Goal: Book appointment/travel/reservation

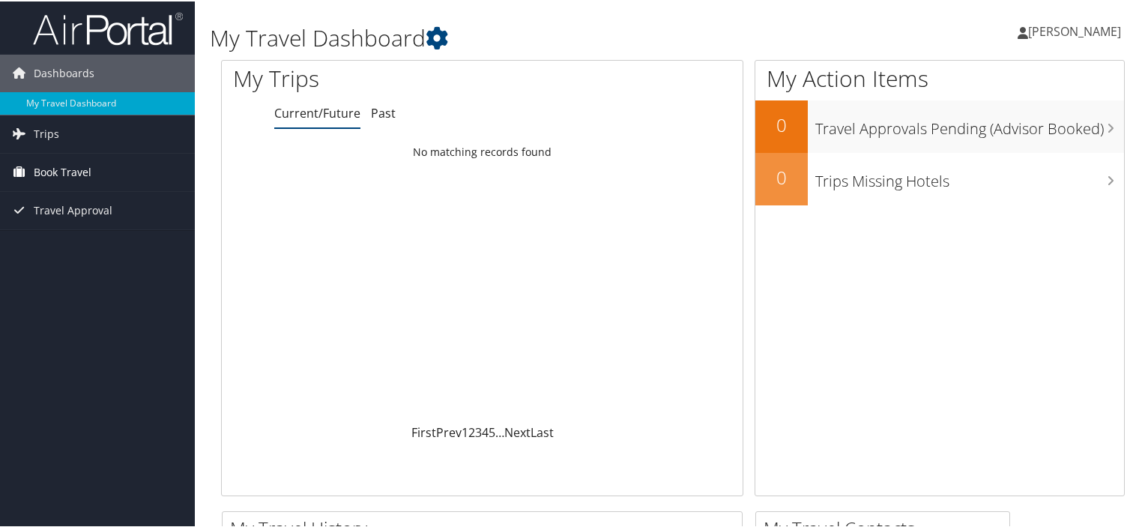
click at [43, 167] on span "Book Travel" at bounding box center [63, 170] width 58 height 37
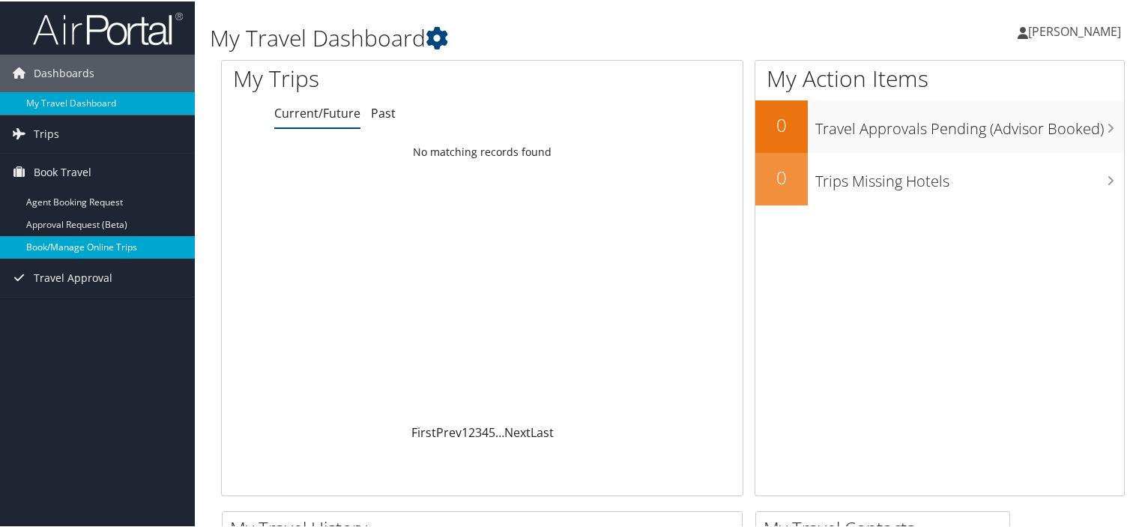
click at [66, 245] on link "Book/Manage Online Trips" at bounding box center [97, 246] width 195 height 22
